Goal: Use online tool/utility: Utilize a website feature to perform a specific function

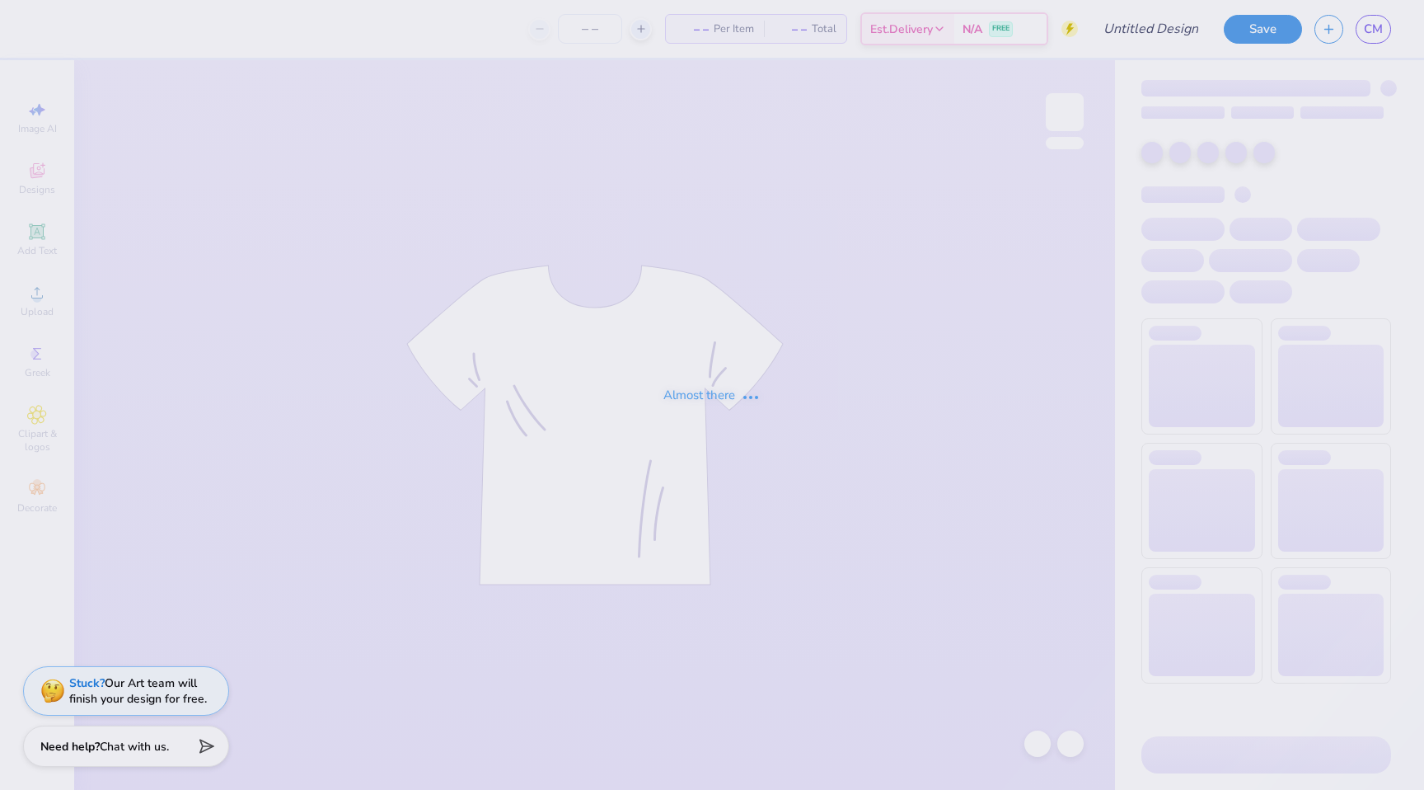
type input "[PERSON_NAME] : [GEOGRAPHIC_DATA][PERSON_NAME]"
type input "24"
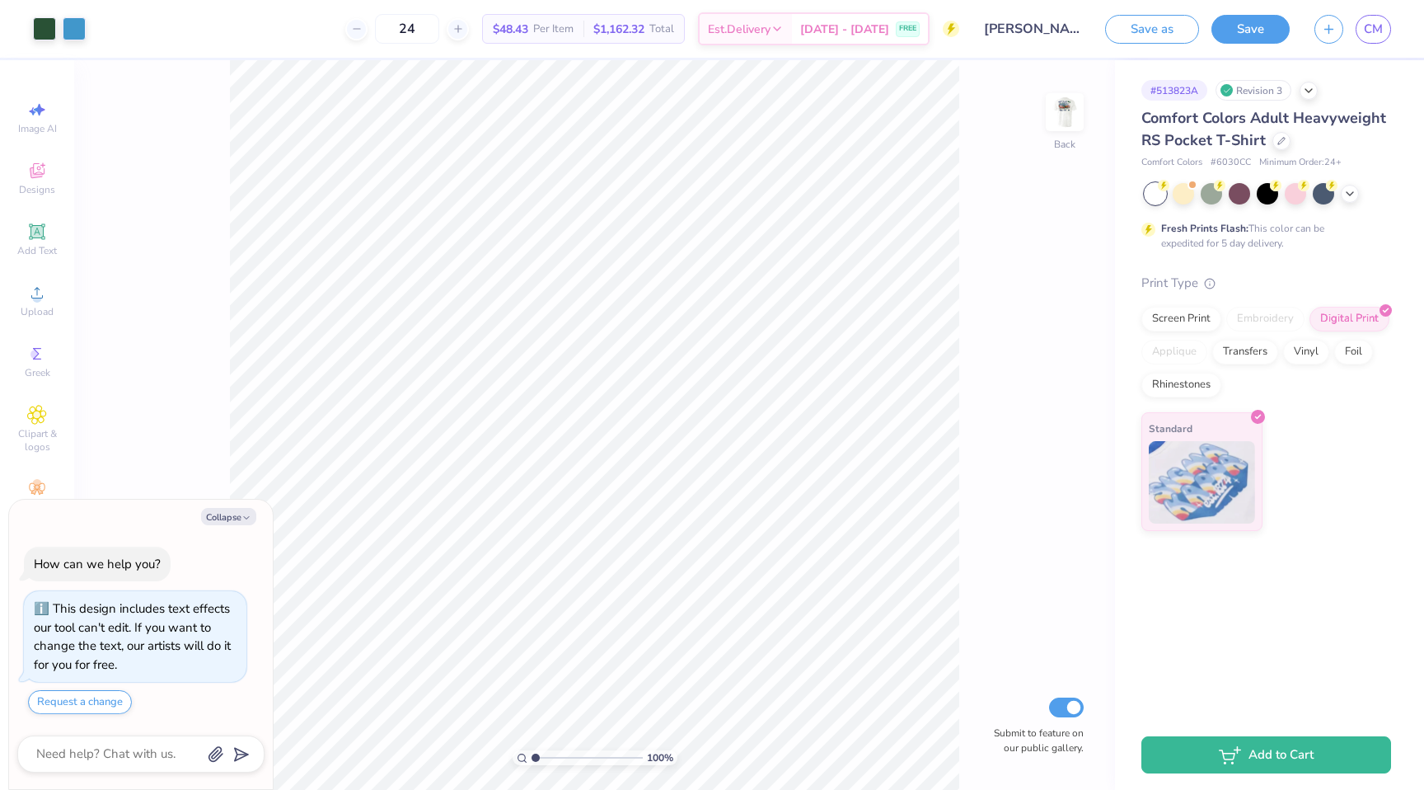
type textarea "x"
click at [436, 24] on input "24" at bounding box center [407, 29] width 64 height 30
type input "2"
type input "6"
type input "50"
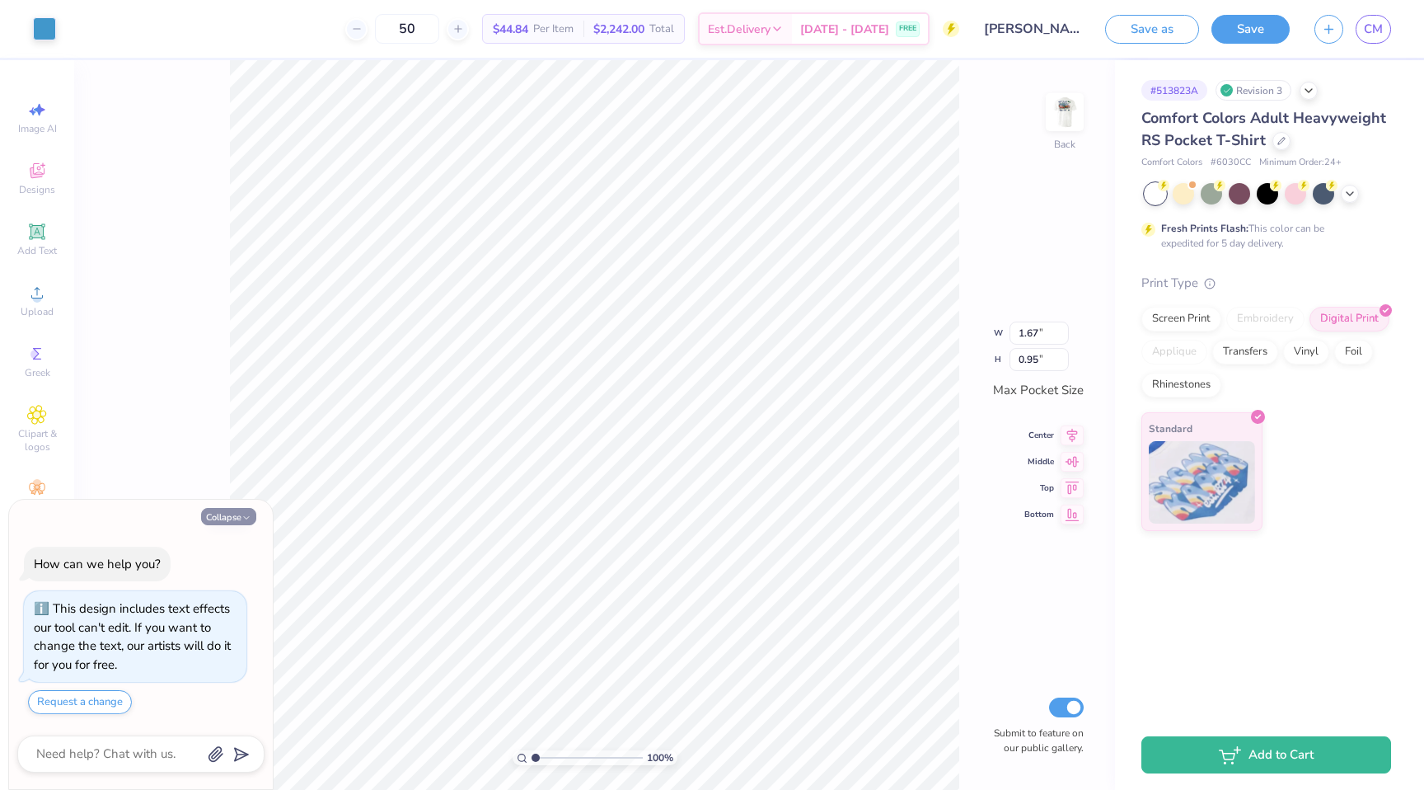
click at [234, 513] on button "Collapse" at bounding box center [228, 516] width 55 height 17
type textarea "x"
